Goal: Find specific page/section

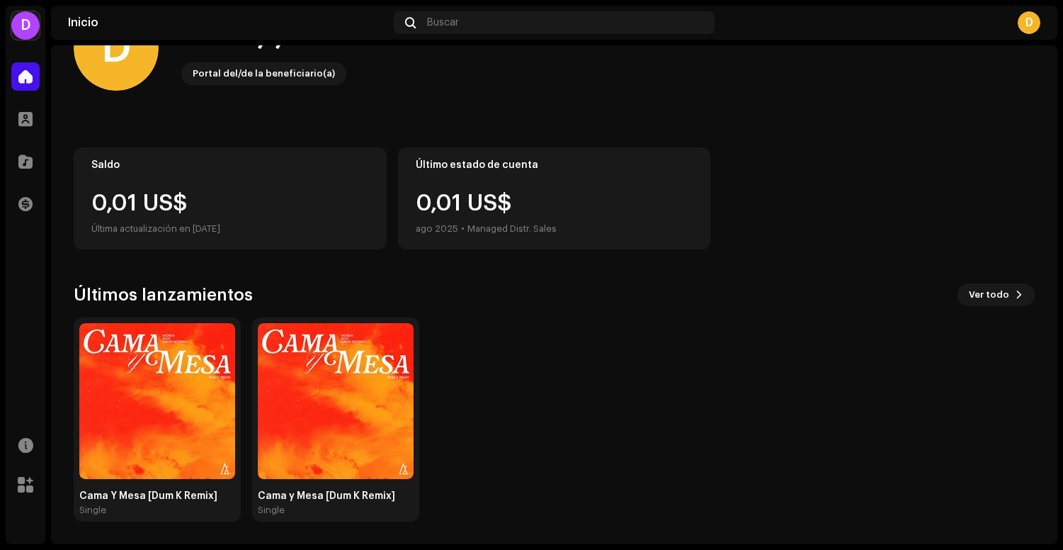
scroll to position [62, 0]
click at [321, 421] on img at bounding box center [336, 401] width 156 height 156
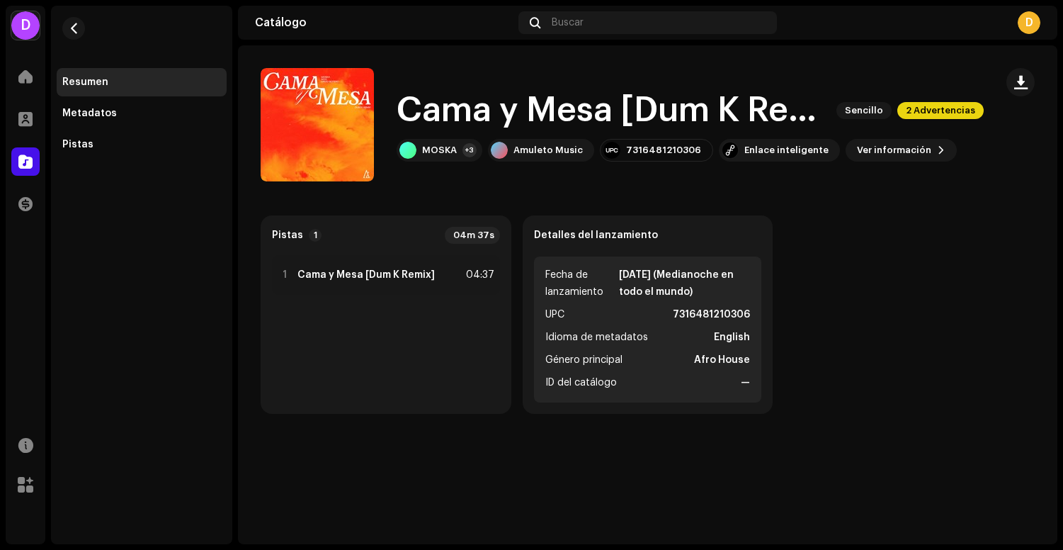
scroll to position [1, 0]
click at [92, 141] on div "Pistas" at bounding box center [141, 144] width 159 height 11
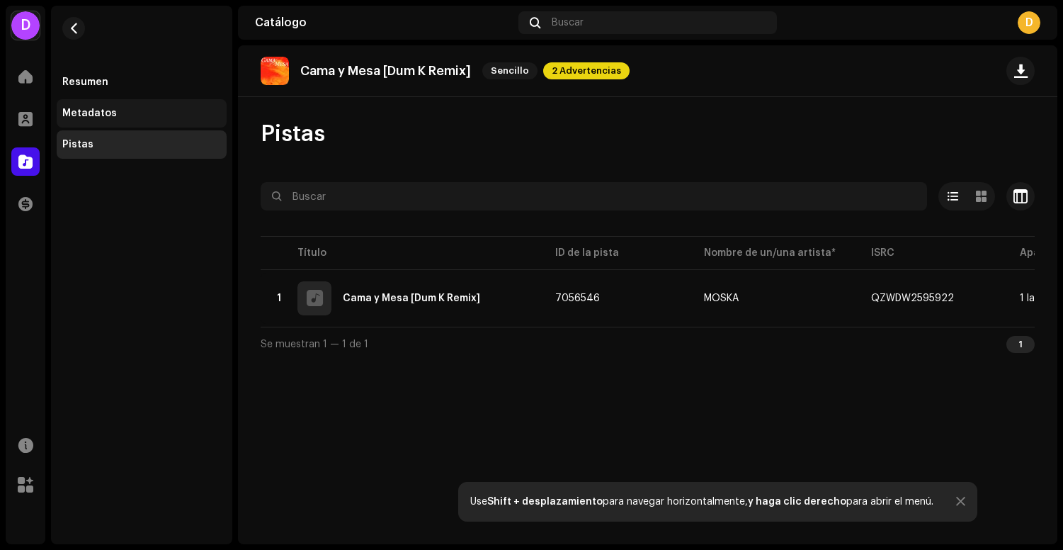
click at [103, 109] on div "Metadatos" at bounding box center [89, 113] width 55 height 11
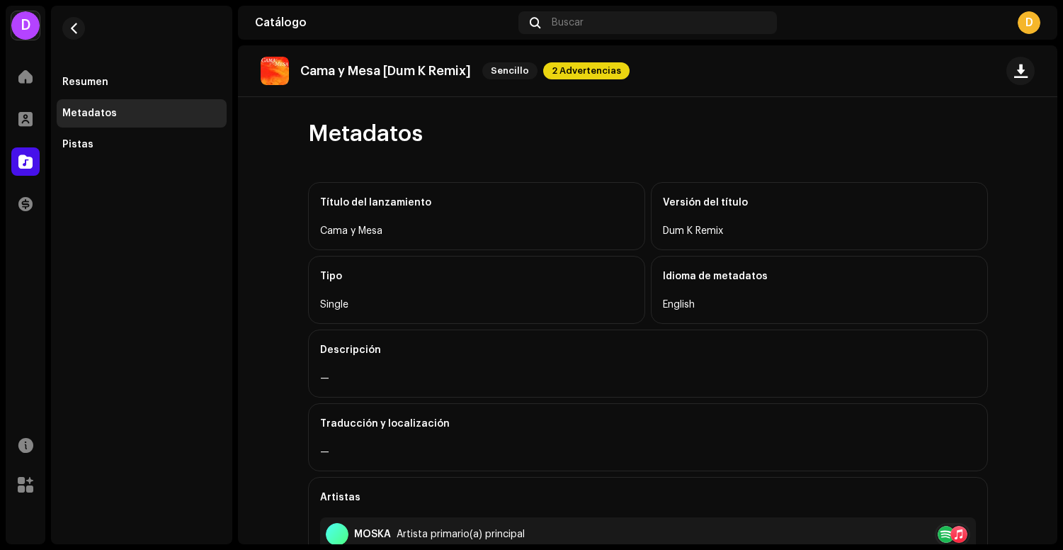
click at [103, 109] on div "Metadatos" at bounding box center [89, 113] width 55 height 11
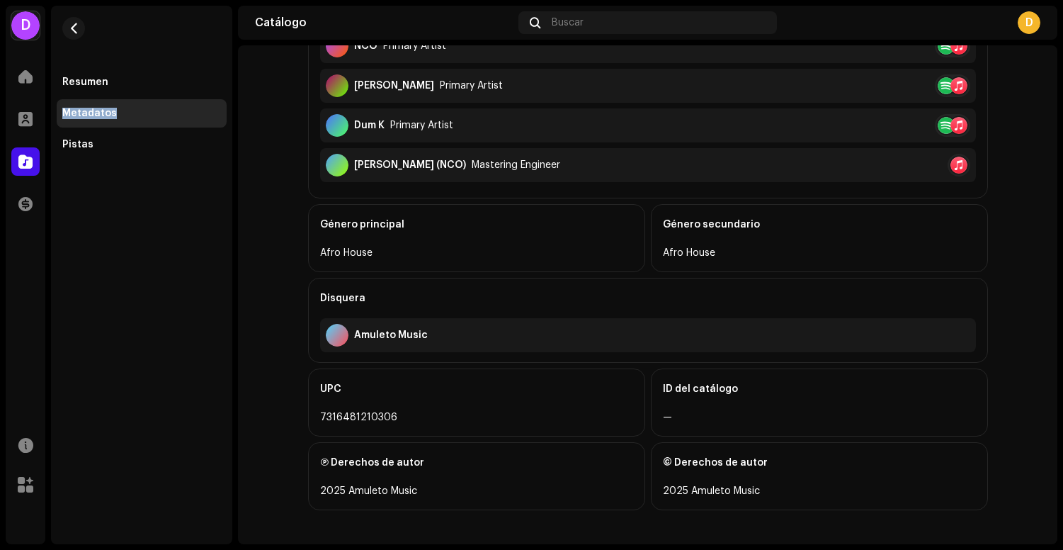
scroll to position [528, 0]
click at [26, 74] on span at bounding box center [25, 76] width 14 height 11
